Goal: Ask a question

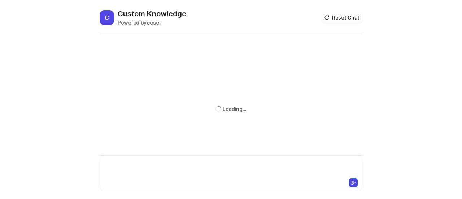
click at [139, 161] on div at bounding box center [230, 168] width 259 height 17
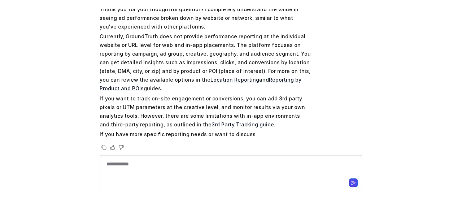
scroll to position [157, 0]
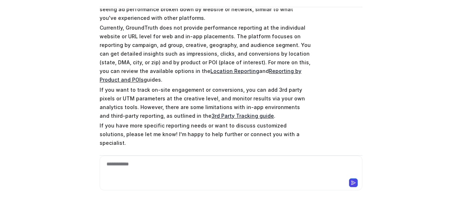
click at [304, 54] on p "Currently, GroundTruth does not provide performance reporting at the individual…" at bounding box center [205, 53] width 211 height 61
click at [292, 121] on p "If you have more specific reporting needs or want to discuss customized solutio…" at bounding box center [205, 134] width 211 height 26
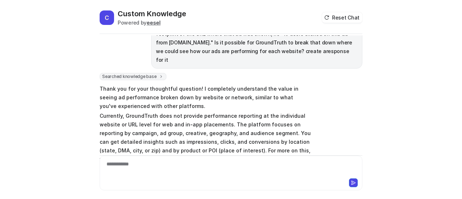
scroll to position [85, 0]
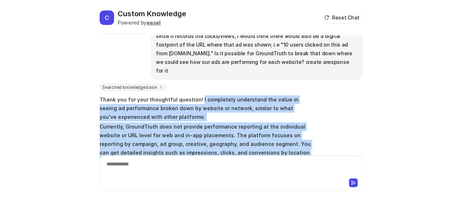
drag, startPoint x: 194, startPoint y: 90, endPoint x: 293, endPoint y: 145, distance: 114.0
click at [293, 145] on span "Thank you for your thoughtful question! I completely understand the value in se…" at bounding box center [205, 171] width 211 height 154
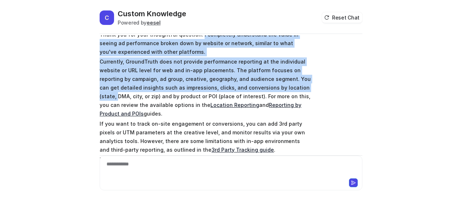
scroll to position [157, 0]
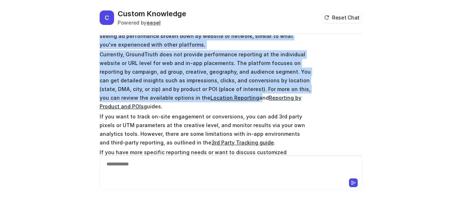
copy span "I completely understand the value in seeing ad performance broken down by websi…"
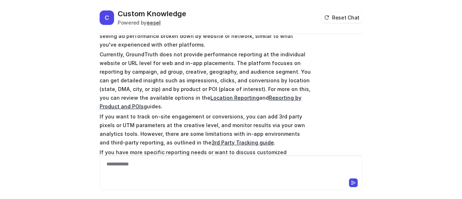
click at [329, 103] on div "Searched knowledge base search_queries : [ "can GroundTruth report ad performan…" at bounding box center [231, 100] width 263 height 176
drag, startPoint x: 306, startPoint y: 88, endPoint x: 208, endPoint y: 89, distance: 97.2
click at [208, 89] on p "Currently, GroundTruth does not provide performance reporting at the individual…" at bounding box center [205, 80] width 211 height 61
copy p "and Reporting by Product and POIs"
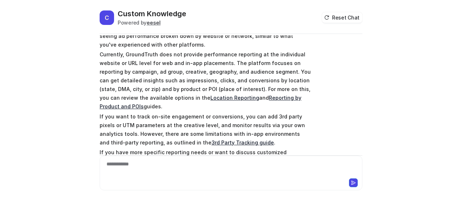
click at [295, 94] on p "Currently, GroundTruth does not provide performance reporting at the individual…" at bounding box center [205, 80] width 211 height 61
drag, startPoint x: 301, startPoint y: 89, endPoint x: 221, endPoint y: 89, distance: 79.8
click at [221, 89] on p "Currently, GroundTruth does not provide performance reporting at the individual…" at bounding box center [205, 80] width 211 height 61
copy link "Reporting by Product and POIs"
drag, startPoint x: 211, startPoint y: 88, endPoint x: 162, endPoint y: 86, distance: 48.8
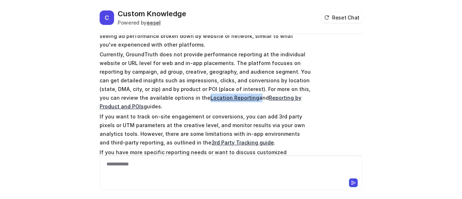
click at [162, 86] on p "Currently, GroundTruth does not provide performance reporting at the individual…" at bounding box center [205, 80] width 211 height 61
copy p "Location Reporting"
